Goal: Check status: Check status

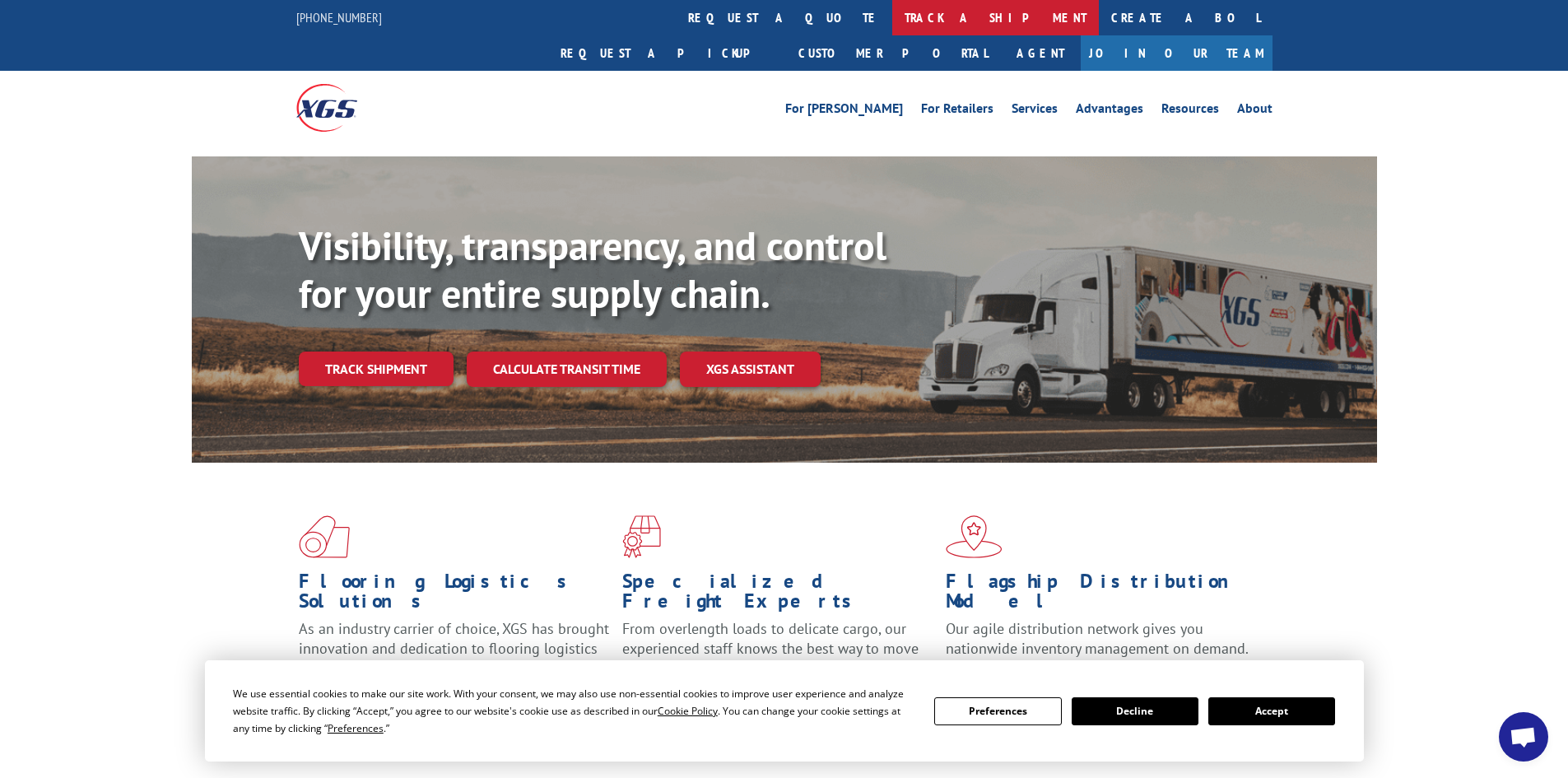
click at [892, 17] on link "track a shipment" at bounding box center [996, 18] width 207 height 35
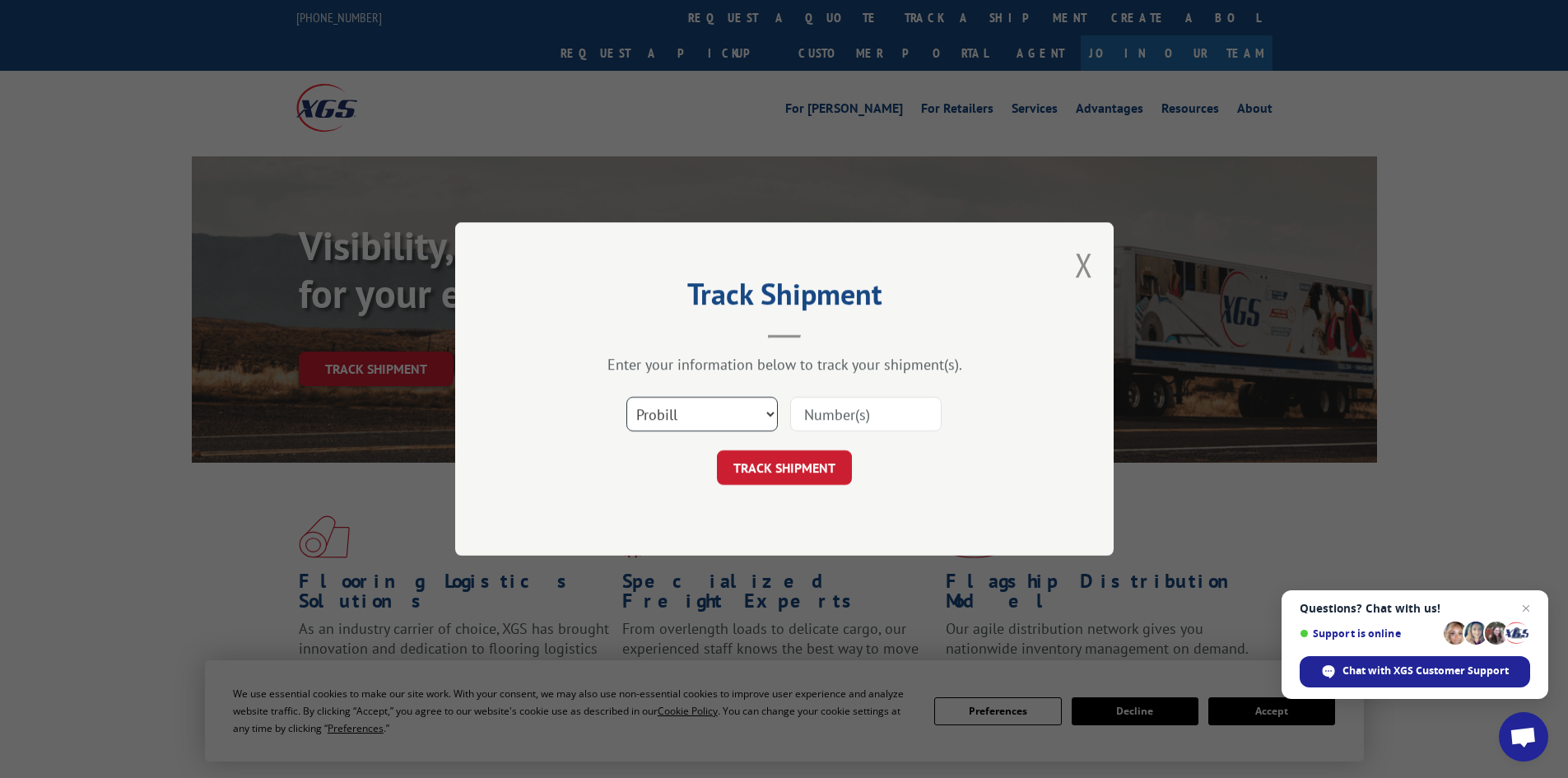
click at [771, 416] on select "Select category... Probill BOL PO" at bounding box center [701, 413] width 151 height 34
select select "bol"
click at [626, 397] on select "Select category... Probill BOL PO" at bounding box center [701, 413] width 151 height 34
paste input "12111081"
type input "12111081"
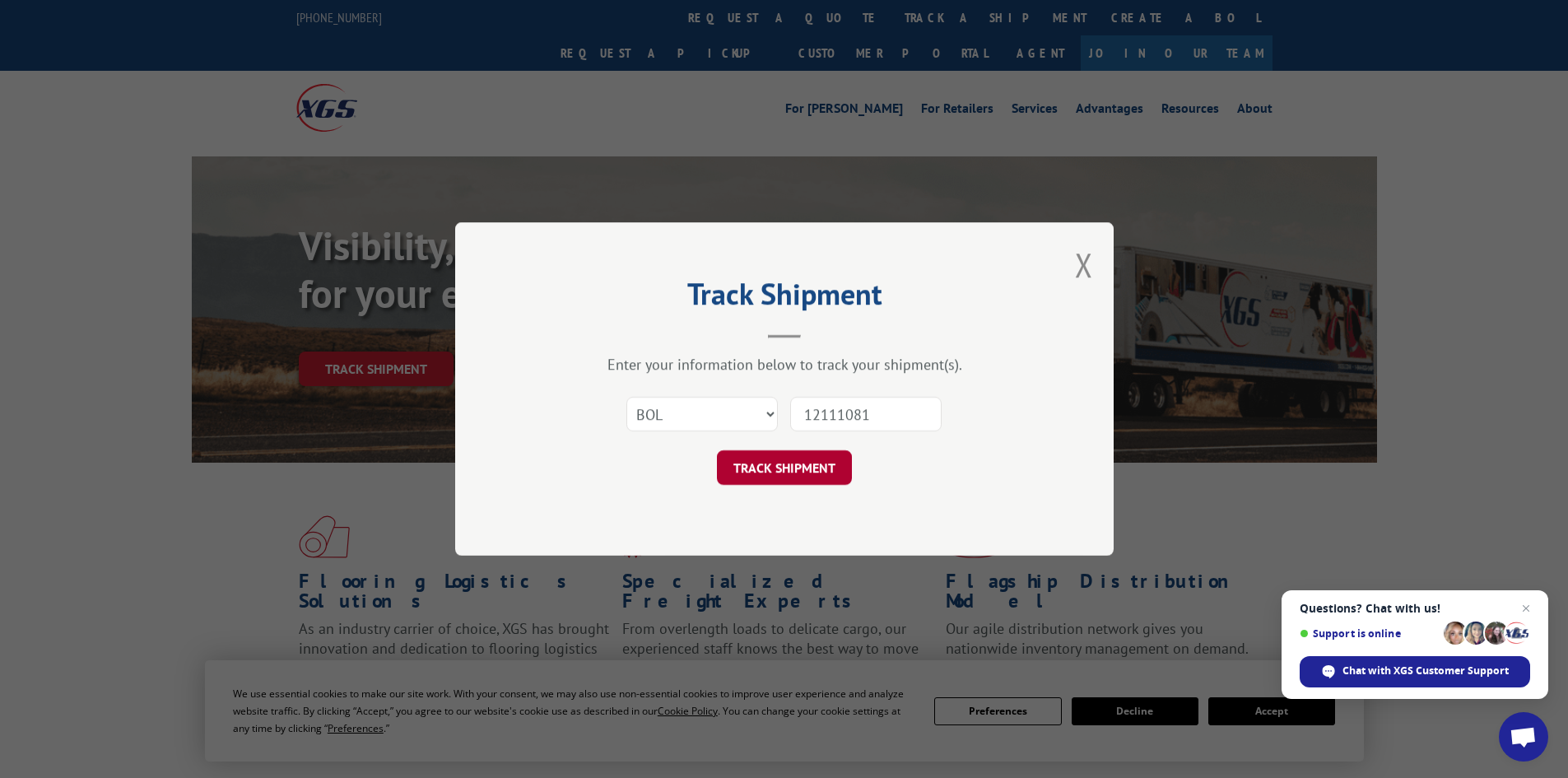
click at [783, 468] on button "TRACK SHIPMENT" at bounding box center [784, 467] width 135 height 34
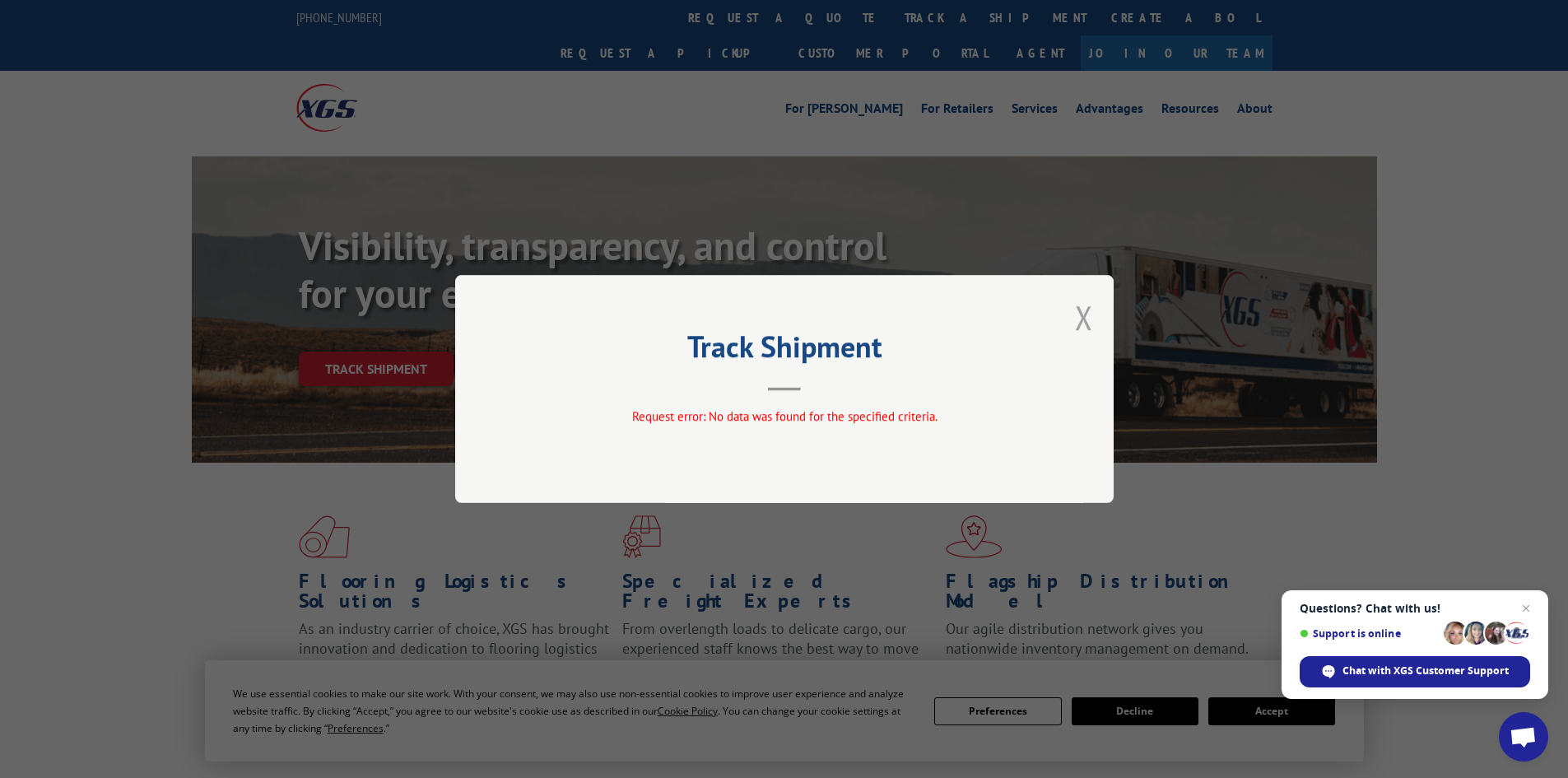
click at [1084, 320] on button "Close modal" at bounding box center [1084, 318] width 19 height 44
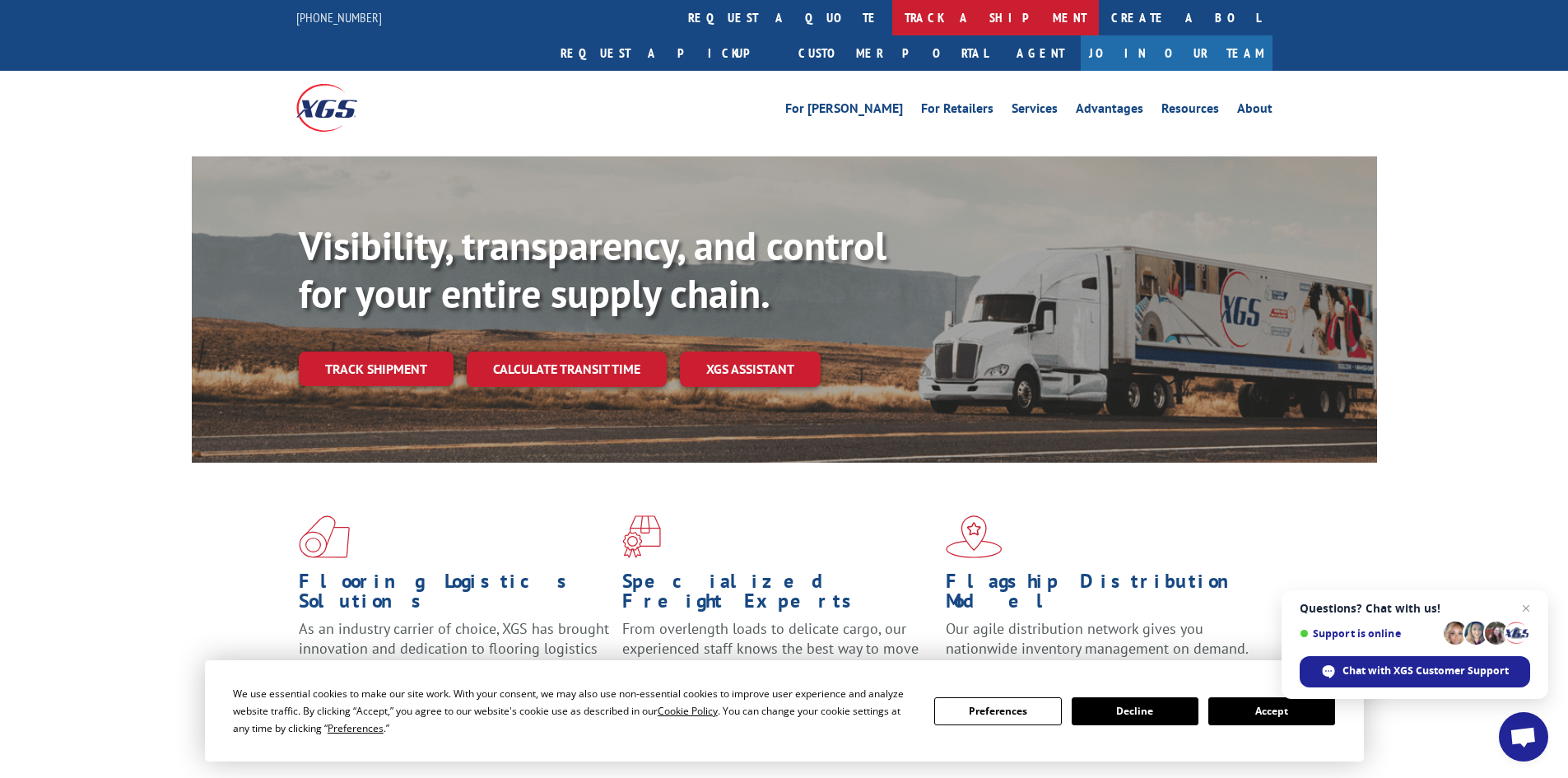
click at [892, 15] on link "track a shipment" at bounding box center [996, 18] width 207 height 35
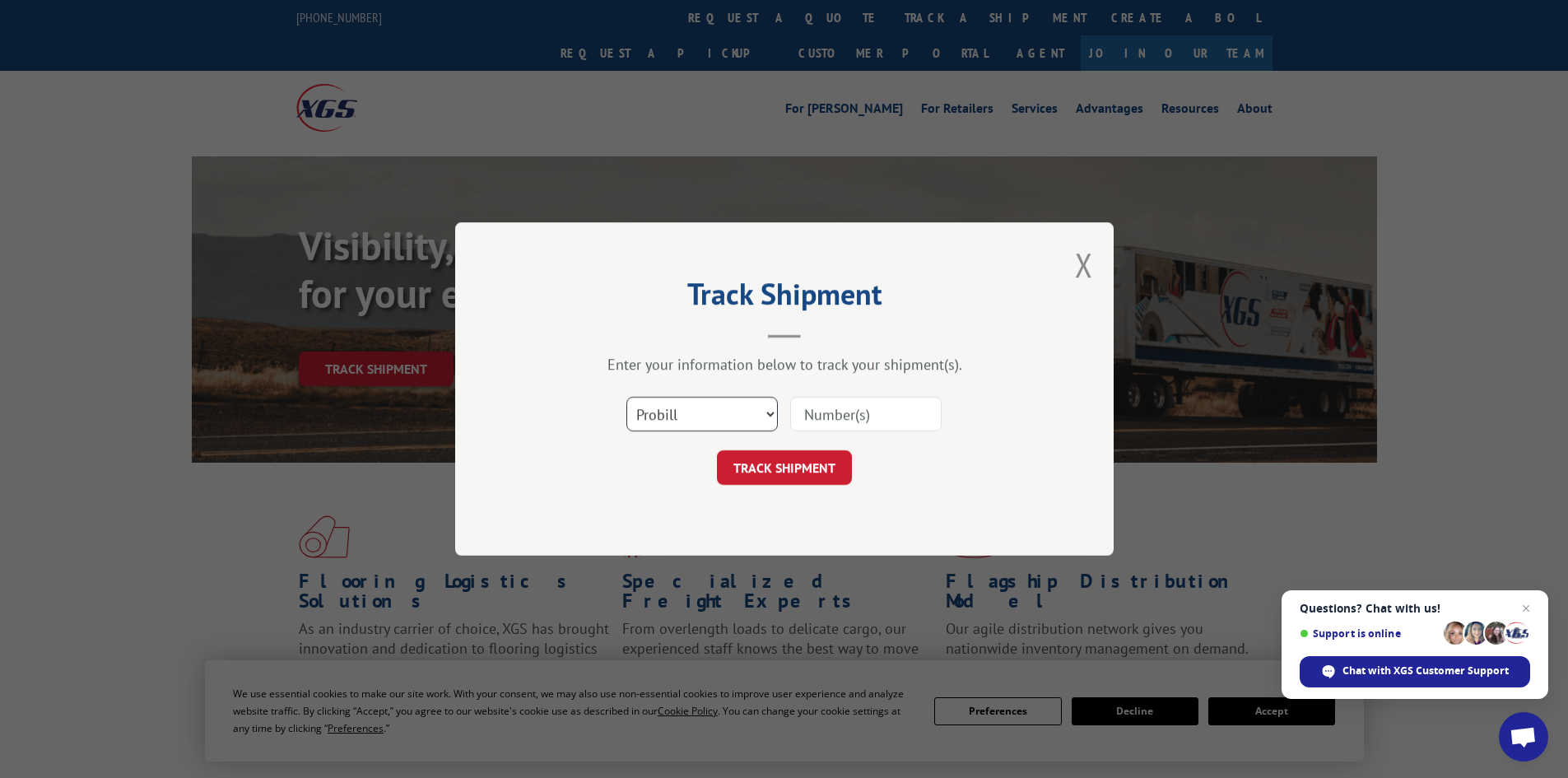
click at [771, 413] on select "Select category... Probill BOL PO" at bounding box center [701, 413] width 151 height 34
select select "po"
click at [626, 397] on select "Select category... Probill BOL PO" at bounding box center [701, 413] width 151 height 34
